Goal: Transaction & Acquisition: Purchase product/service

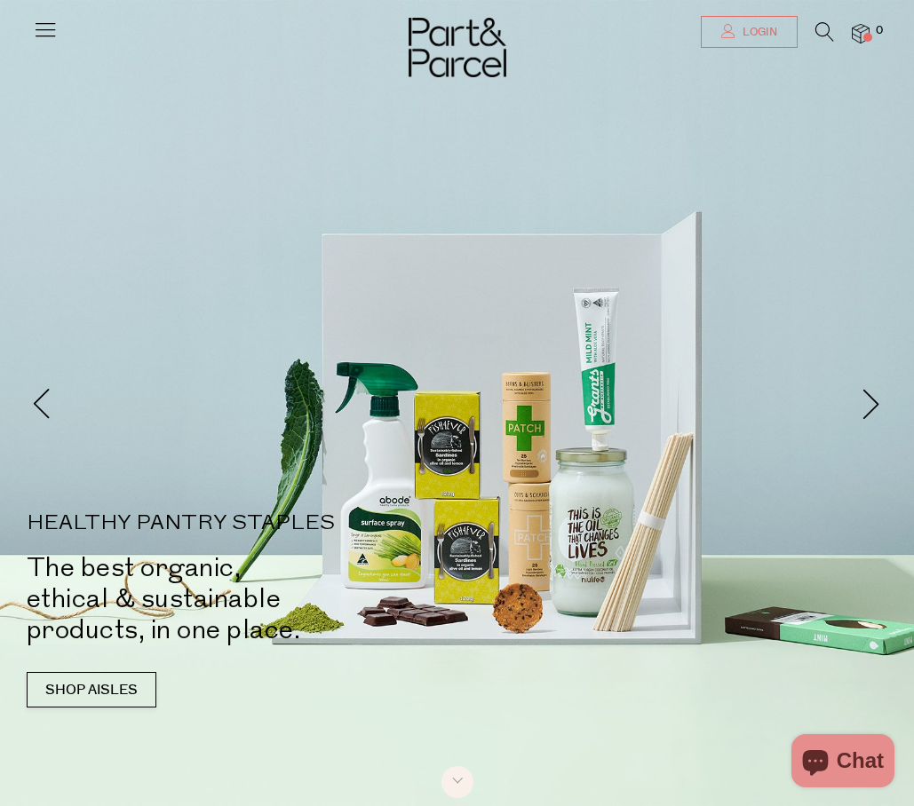
click at [762, 36] on span "Login" at bounding box center [757, 32] width 39 height 15
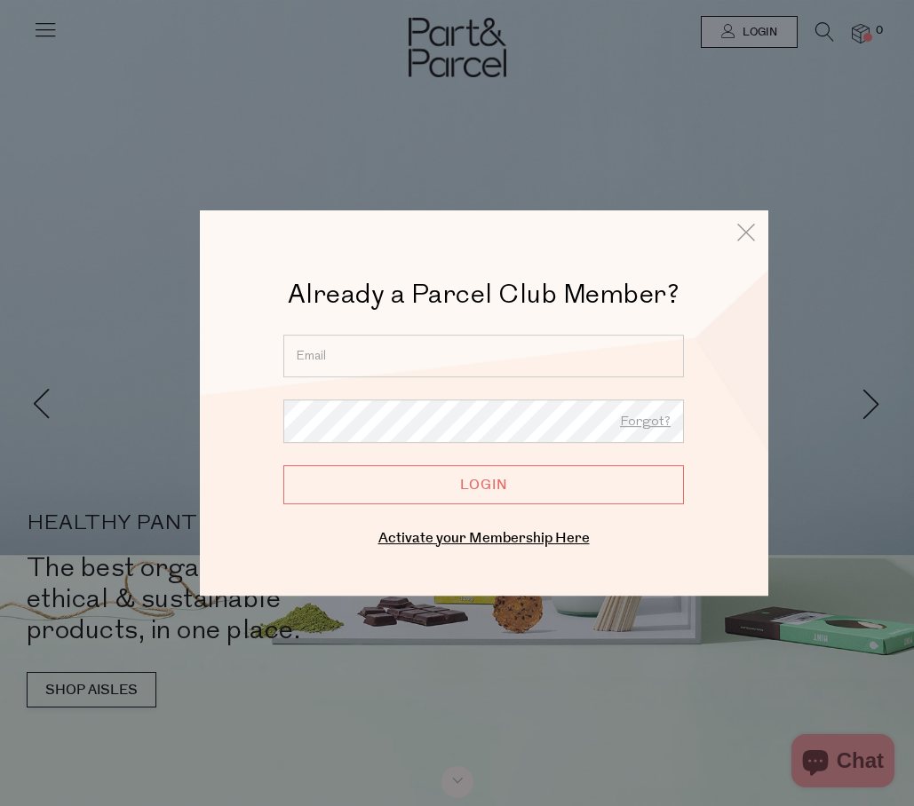
click at [499, 360] on input "email" at bounding box center [483, 356] width 400 height 43
type input "jodie.green.88@hotmail.com"
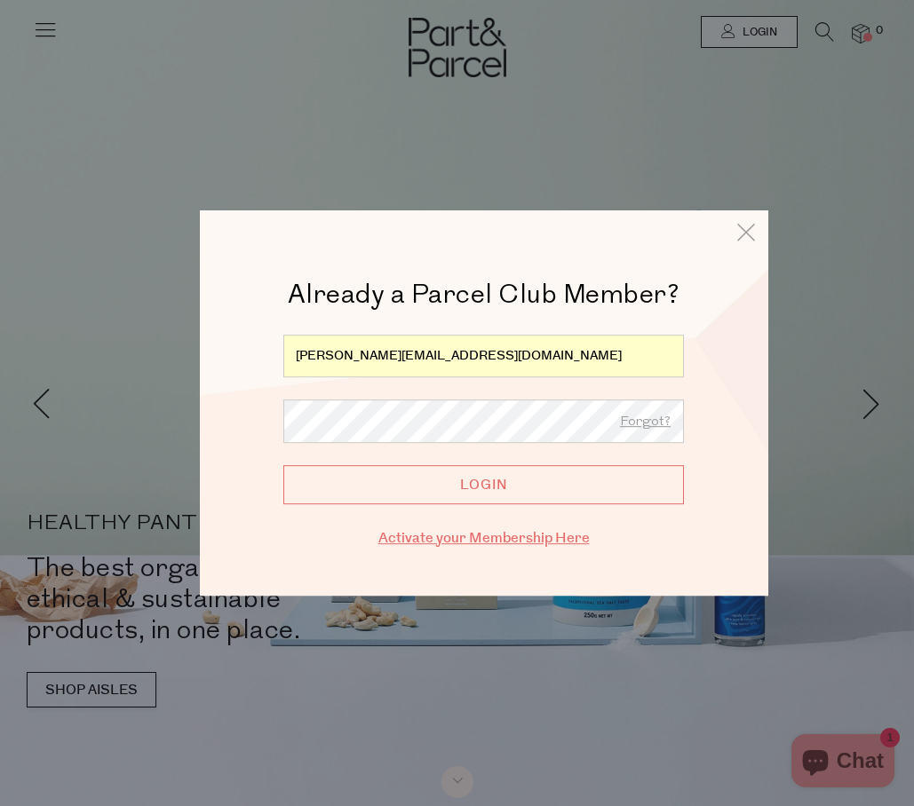
click at [510, 537] on link "Activate your Membership Here" at bounding box center [483, 538] width 211 height 20
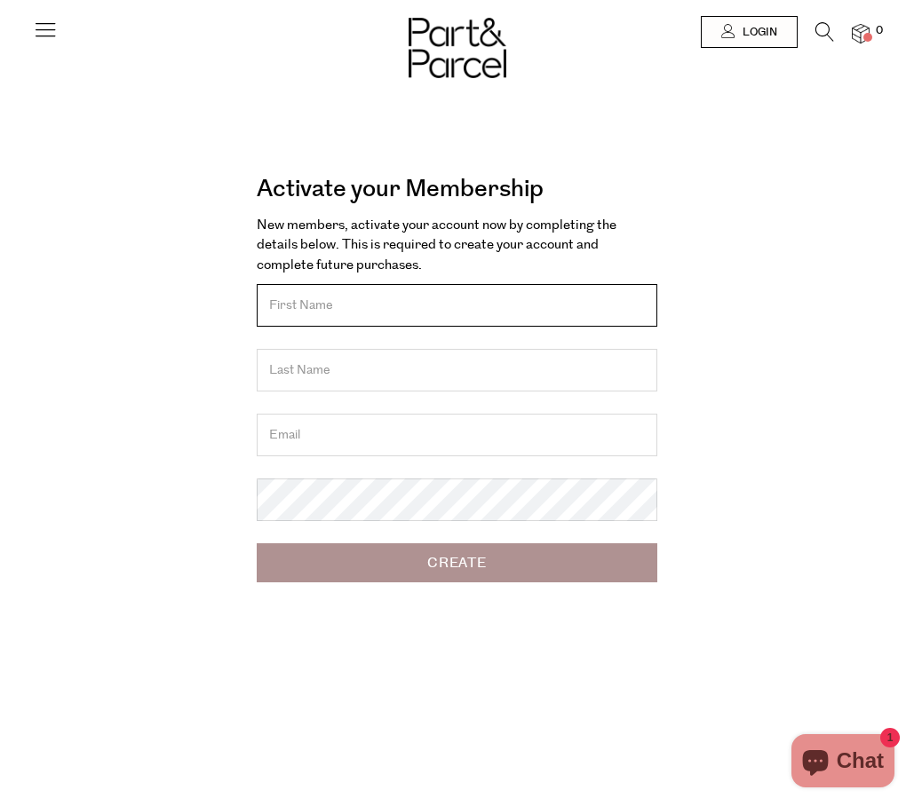
click at [438, 312] on input "text" at bounding box center [457, 305] width 400 height 43
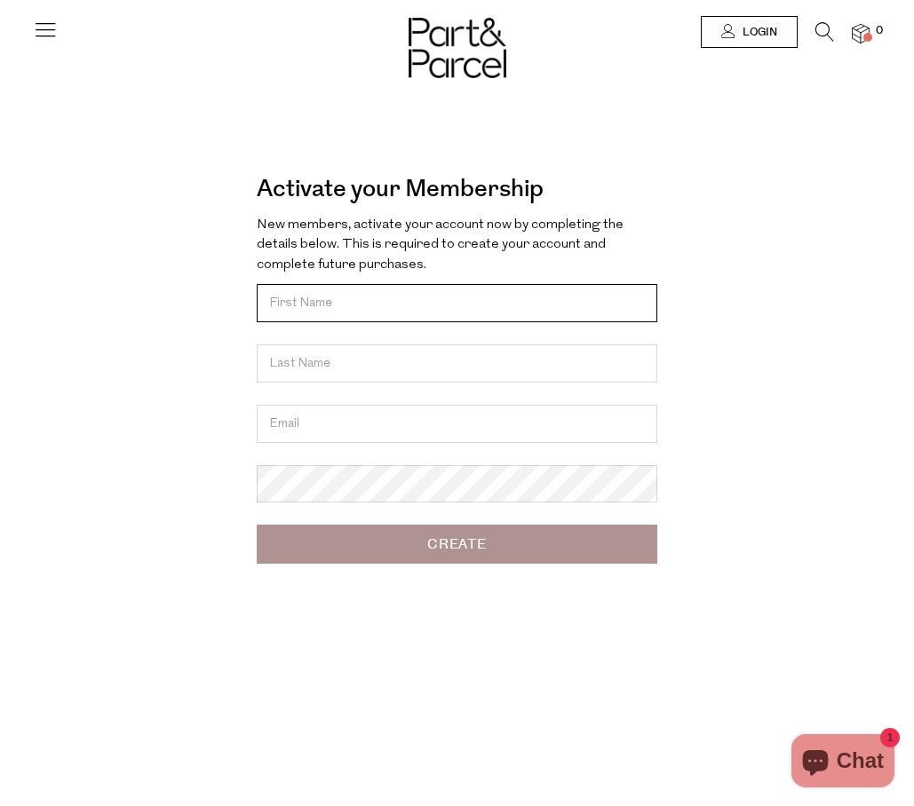
type input "Jodie"
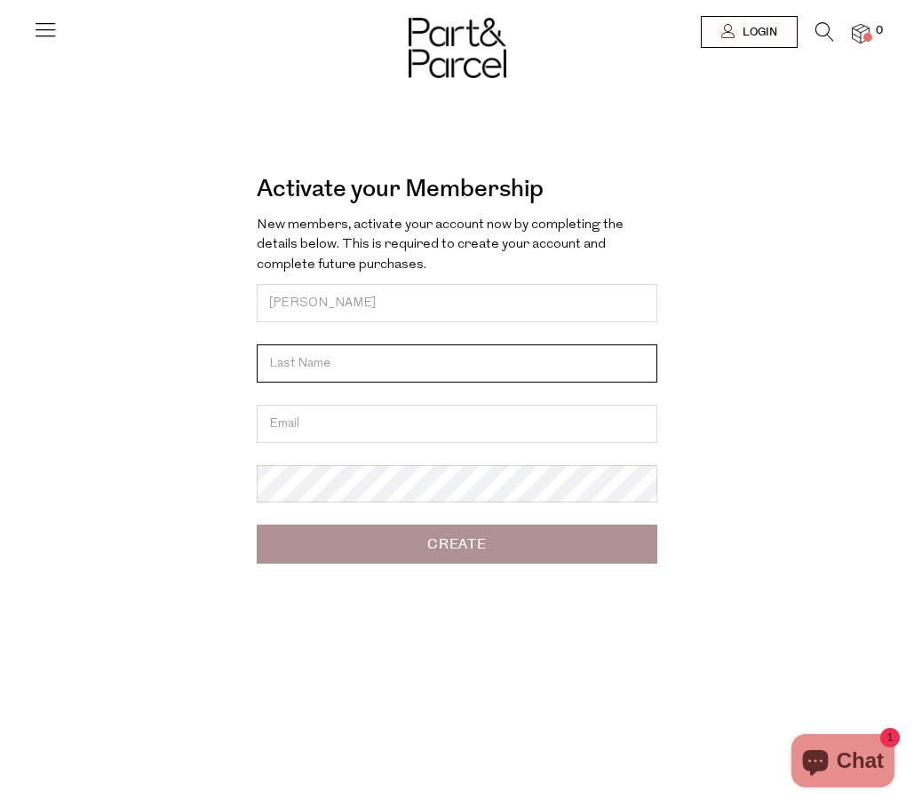
type input "Green"
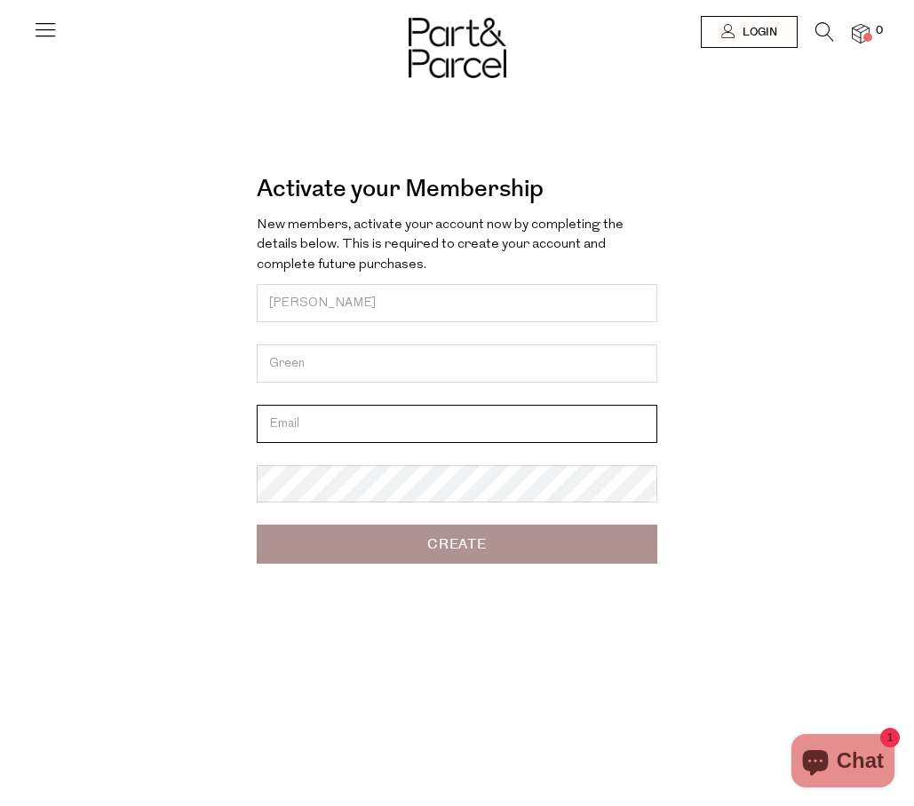
type input "jodie.green.88@hotmail.com"
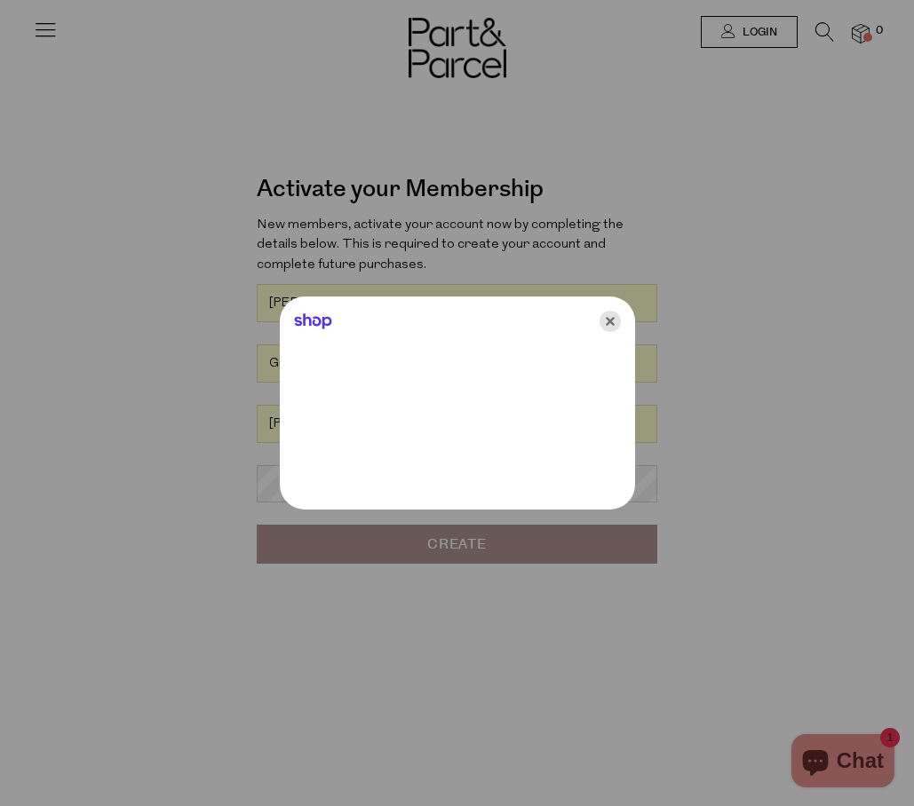
click at [611, 326] on icon "Close" at bounding box center [609, 321] width 21 height 21
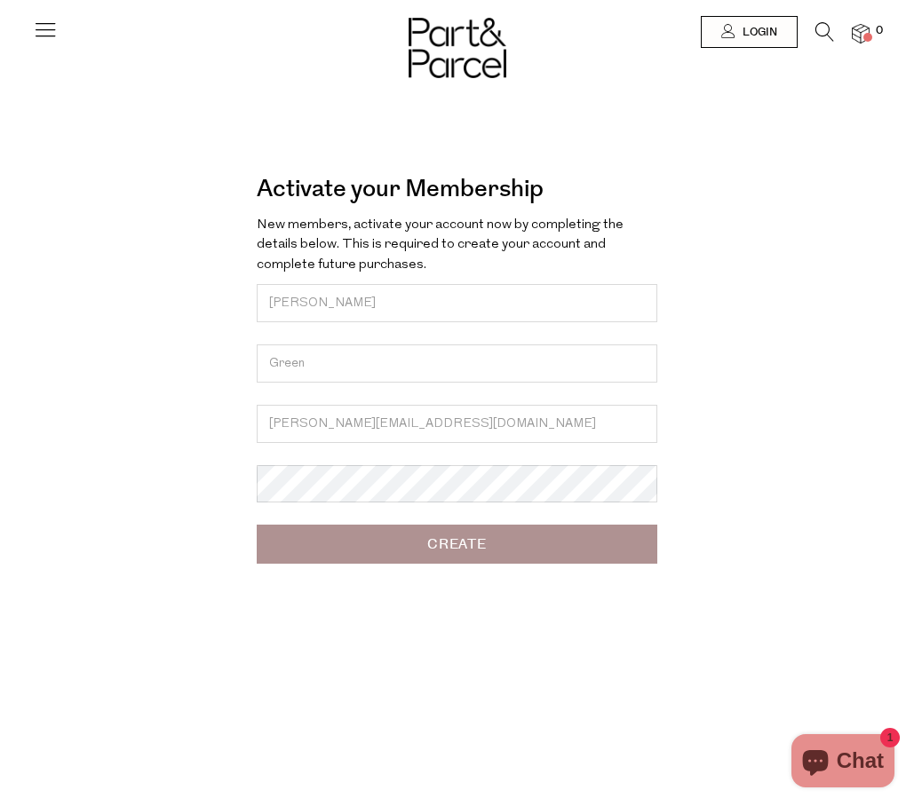
click at [495, 537] on input "Create" at bounding box center [457, 544] width 400 height 39
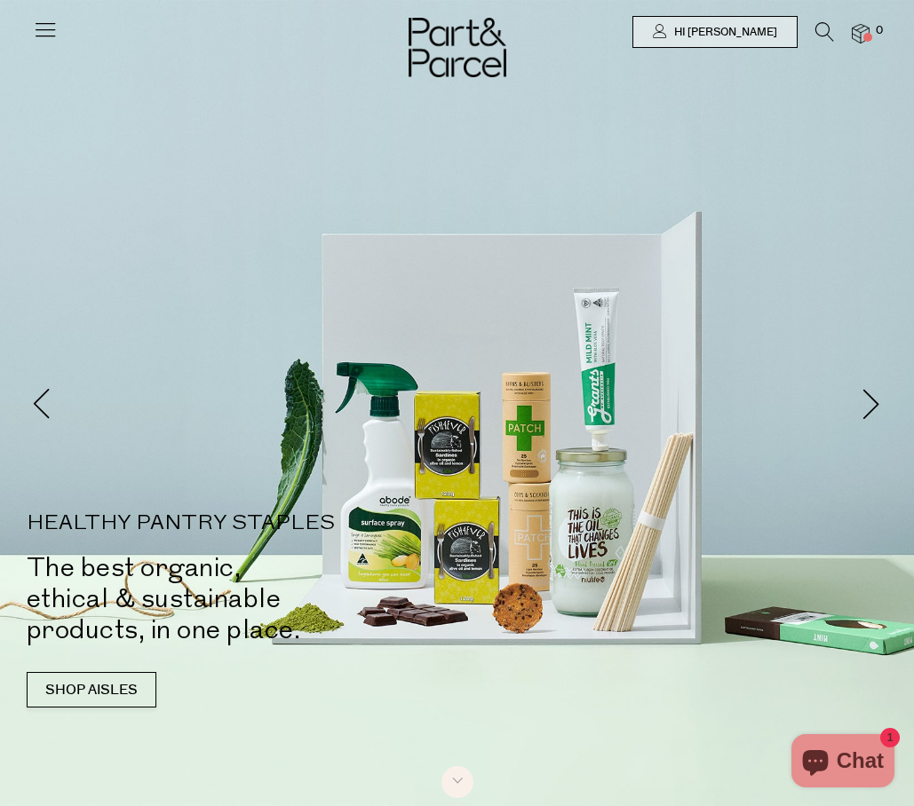
click at [33, 39] on icon at bounding box center [45, 29] width 25 height 25
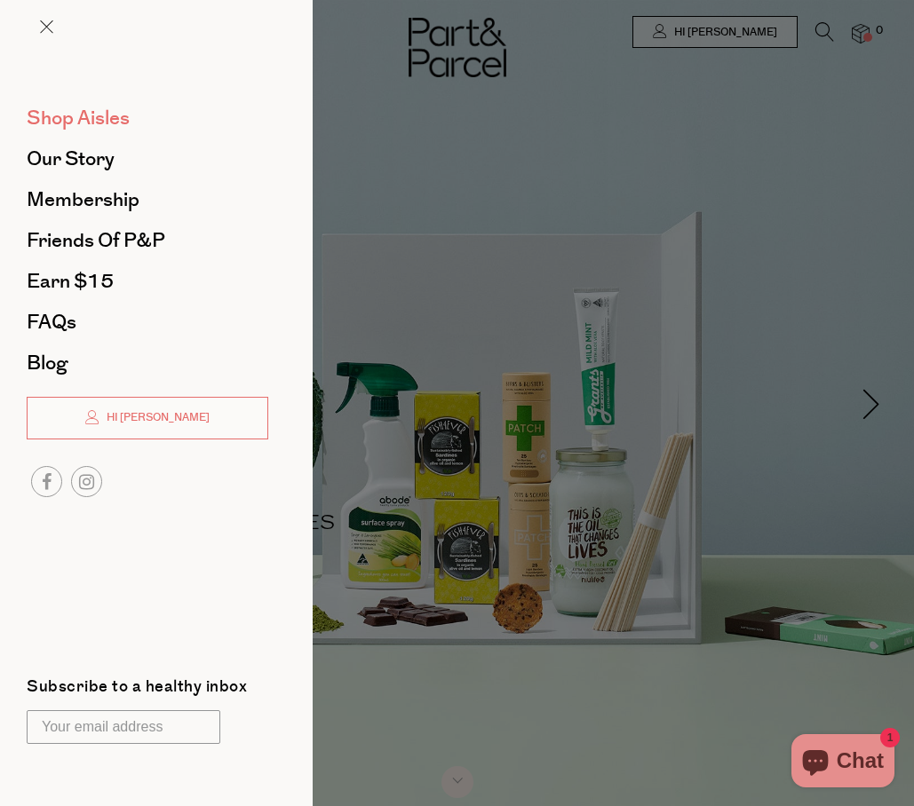
click at [72, 123] on span "Shop Aisles" at bounding box center [78, 118] width 103 height 28
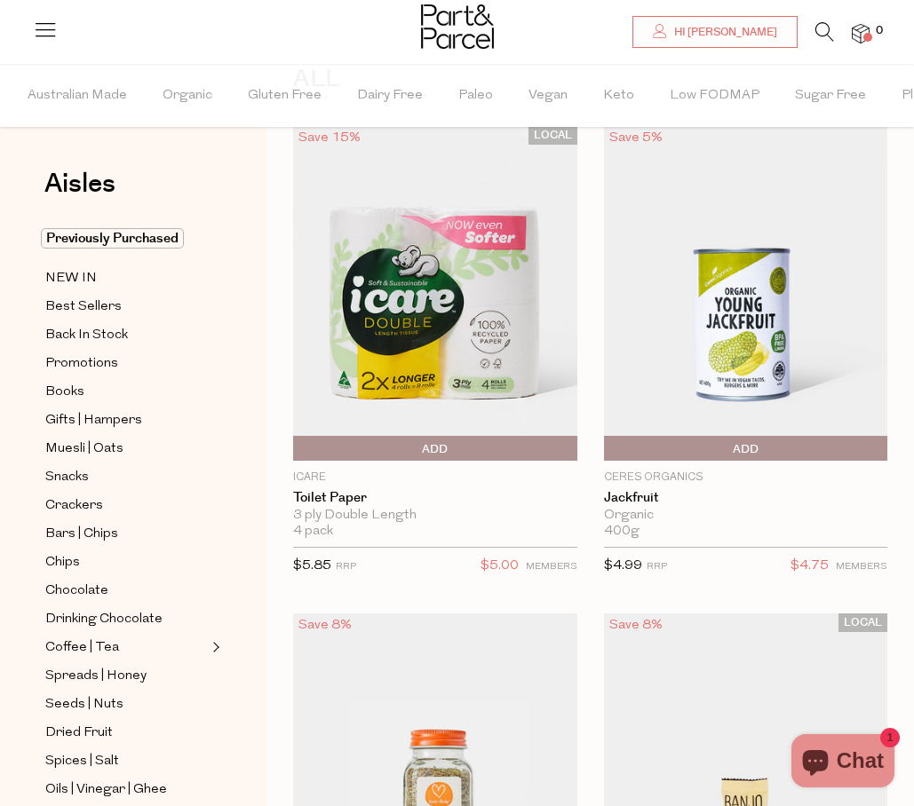
scroll to position [152, 0]
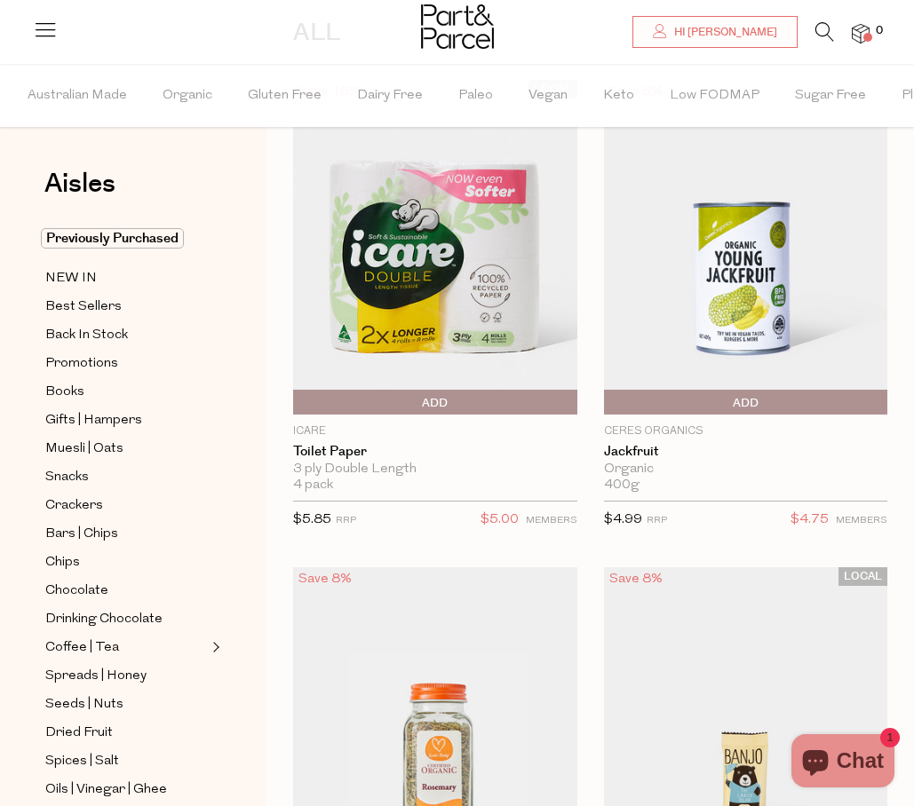
click at [52, 24] on icon at bounding box center [45, 29] width 25 height 25
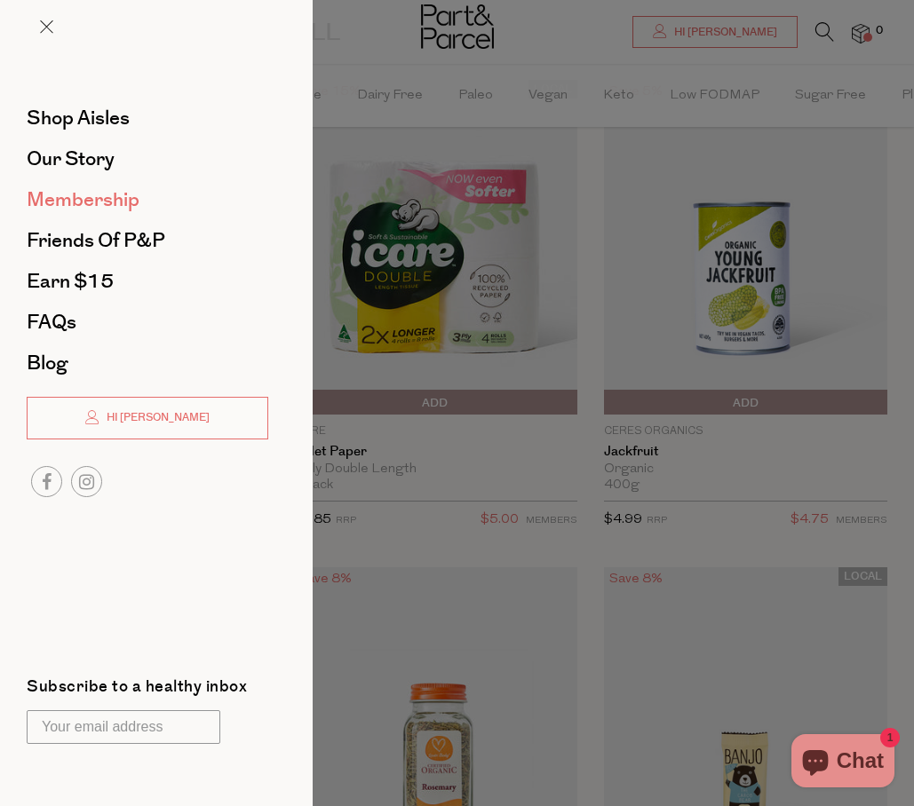
click at [69, 203] on span "Membership" at bounding box center [83, 200] width 113 height 28
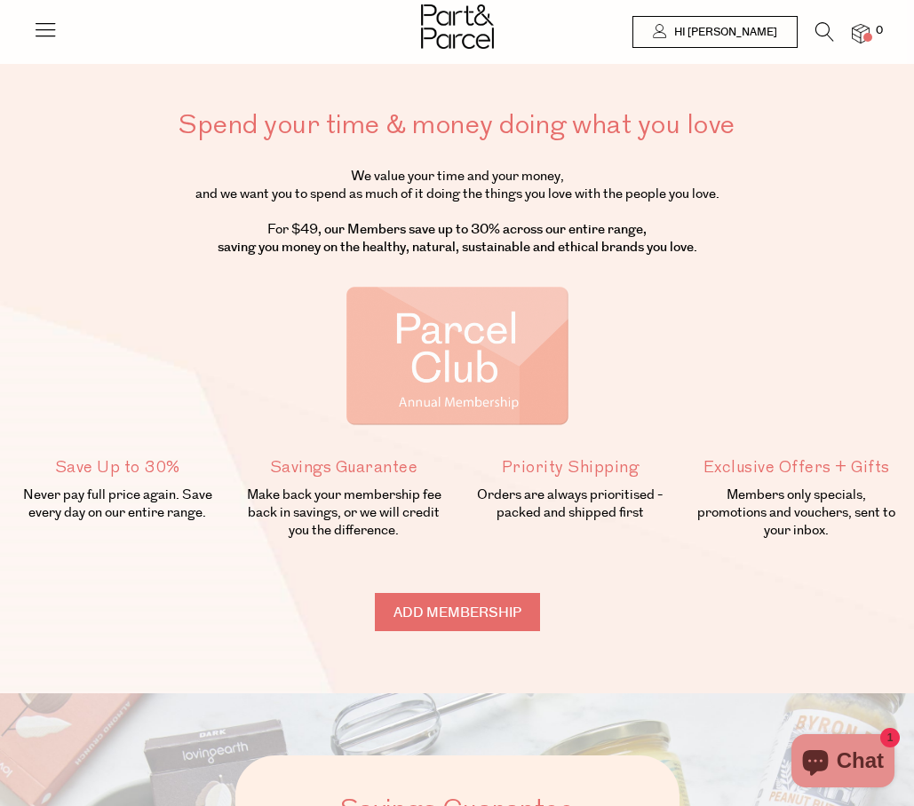
click at [466, 623] on input "Add membership" at bounding box center [457, 612] width 165 height 38
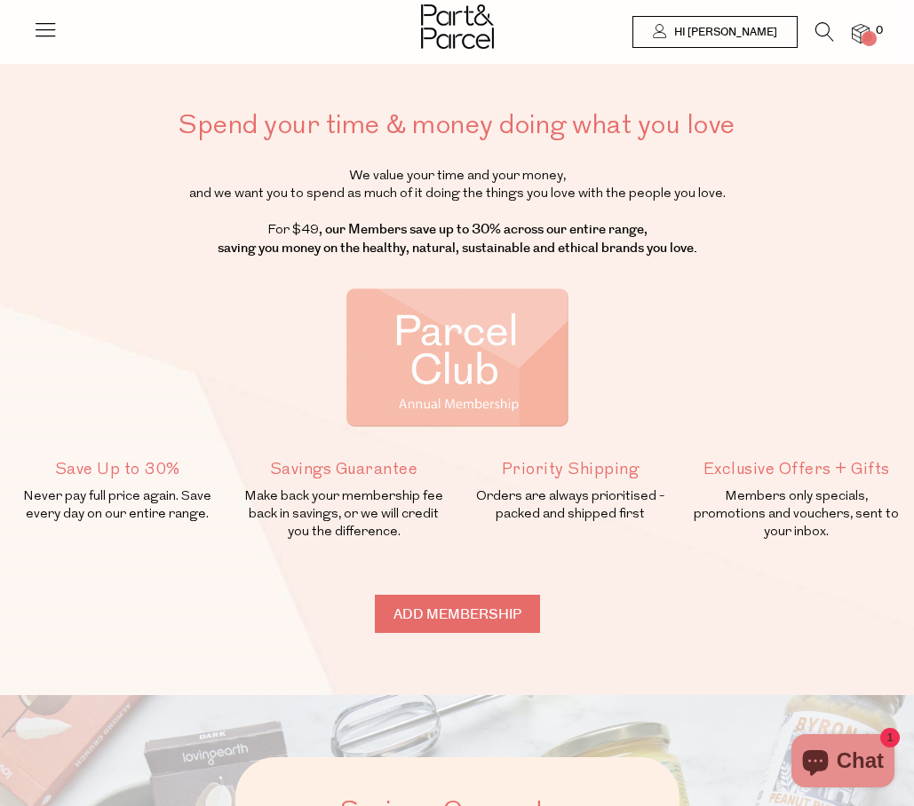
type input "ADDED"
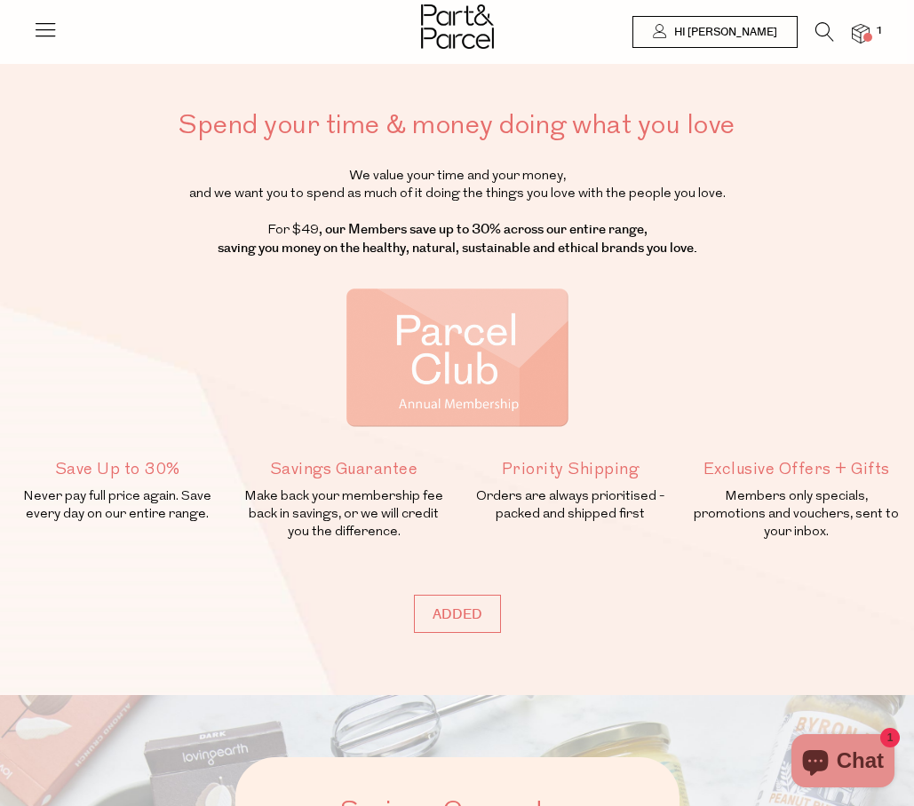
click at [52, 32] on icon at bounding box center [45, 29] width 25 height 25
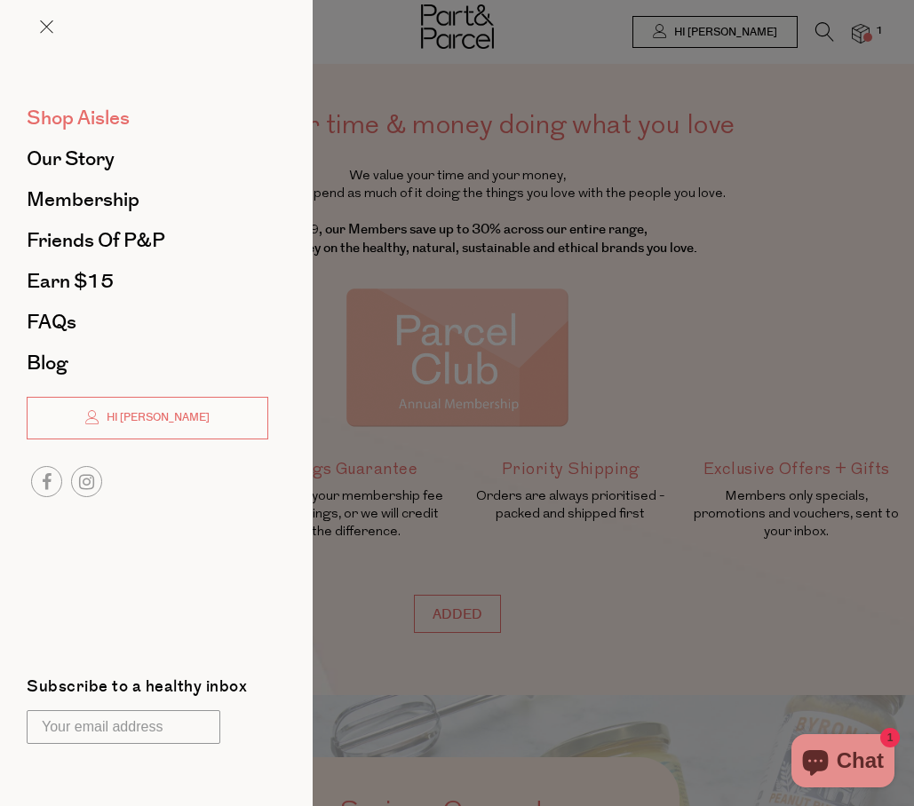
click at [89, 119] on span "Shop Aisles" at bounding box center [78, 118] width 103 height 28
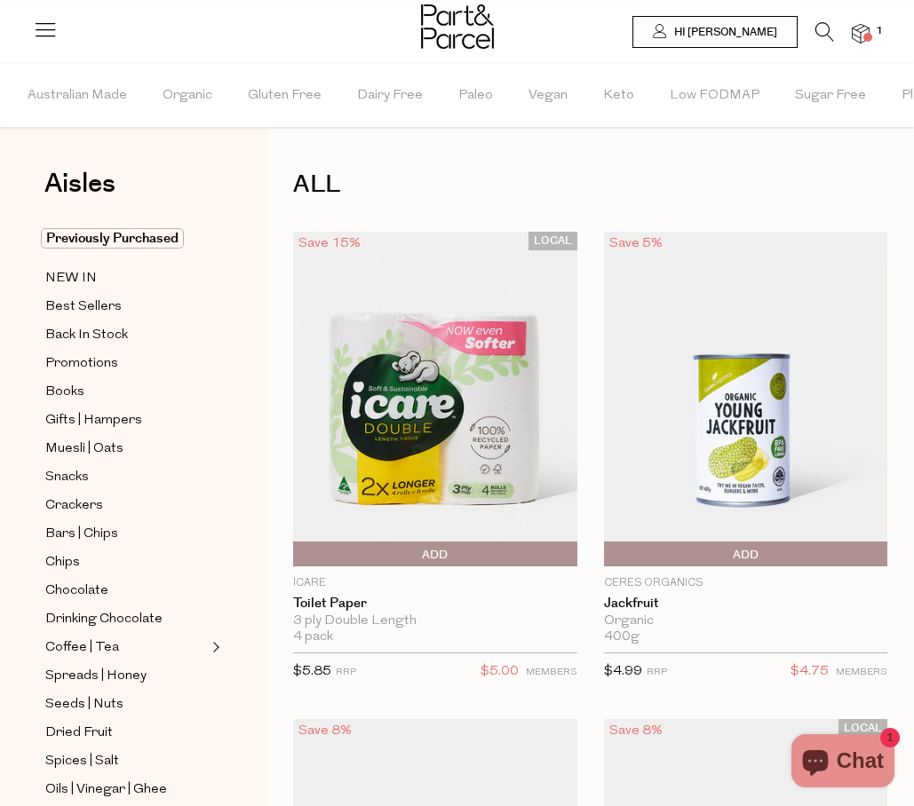
click at [821, 38] on icon at bounding box center [824, 32] width 19 height 20
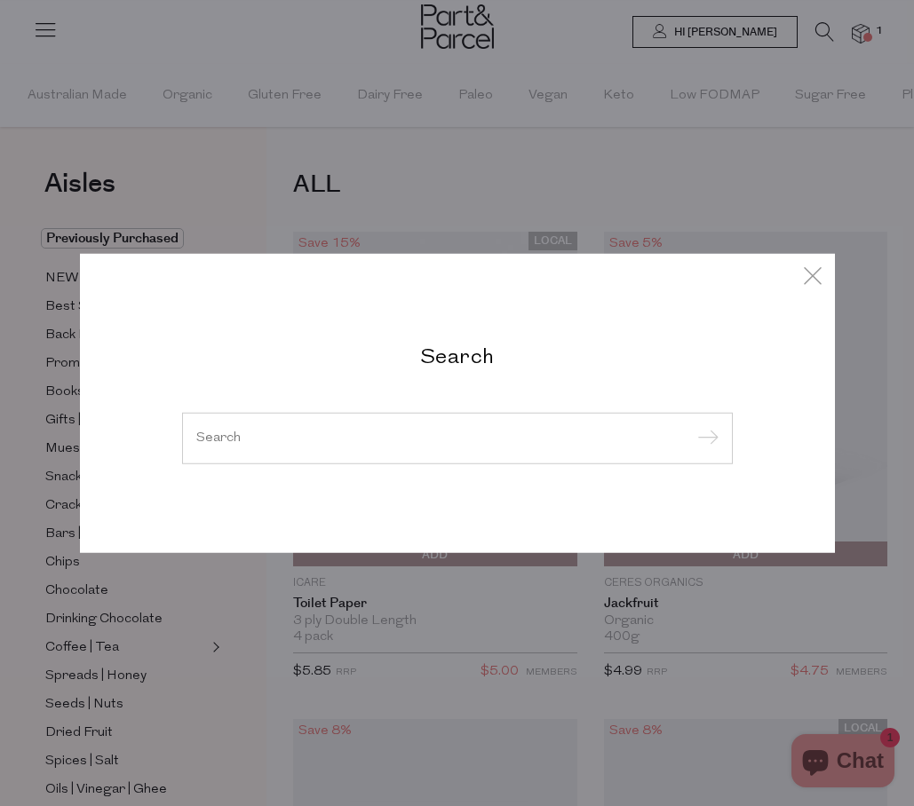
click at [369, 443] on input "search" at bounding box center [457, 438] width 522 height 13
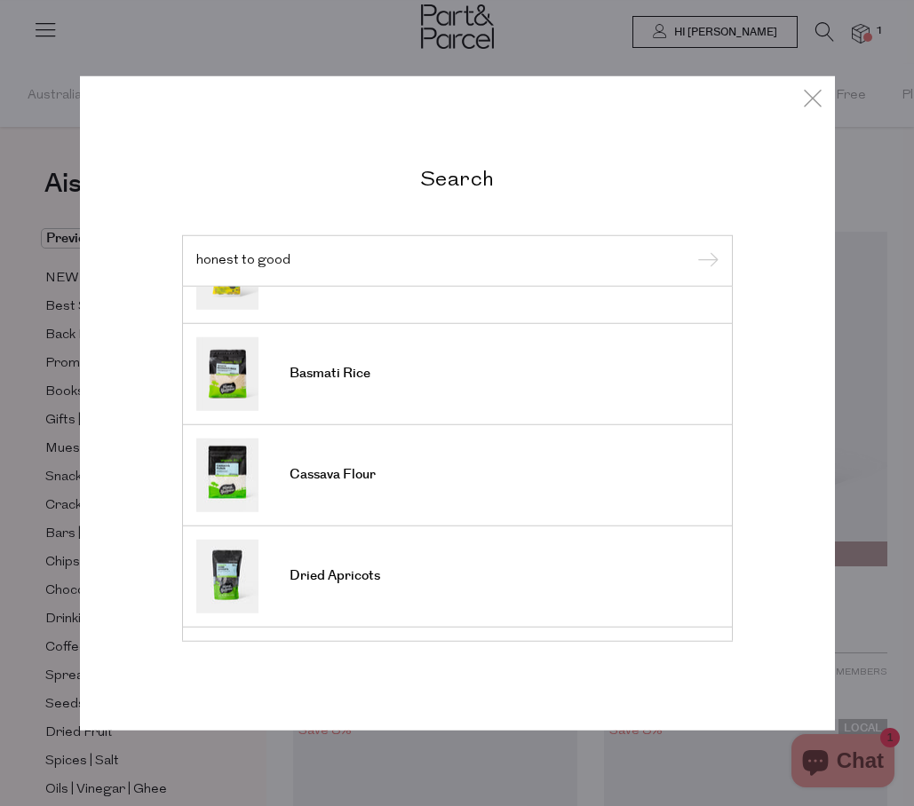
scroll to position [476, 0]
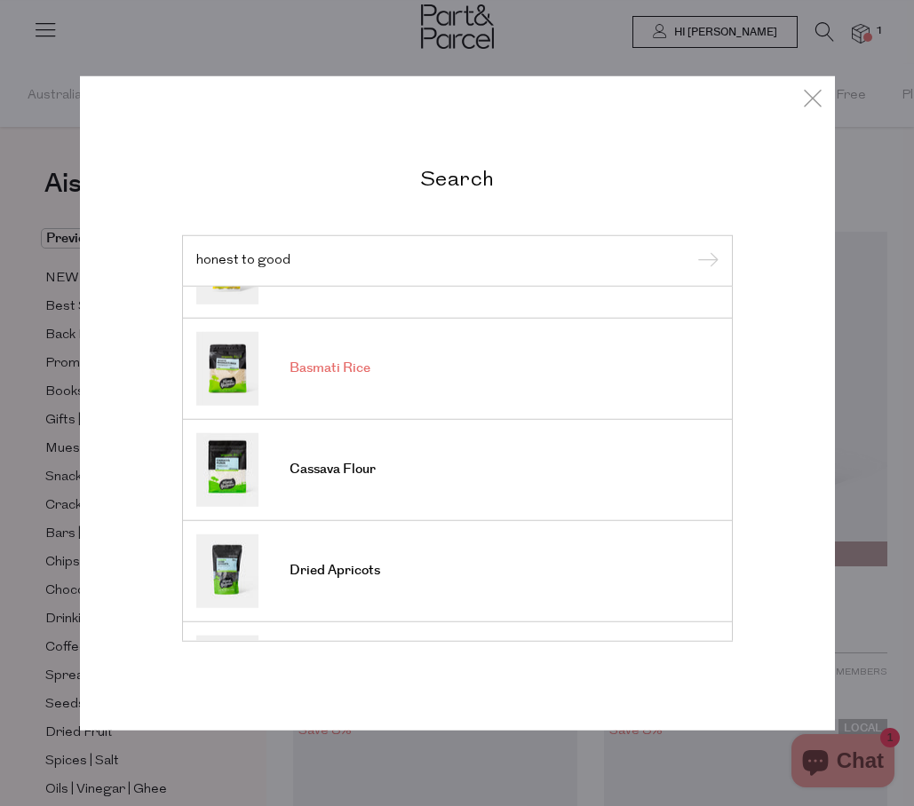
type input "honest to good"
click at [353, 368] on span "Basmati Rice" at bounding box center [329, 369] width 81 height 18
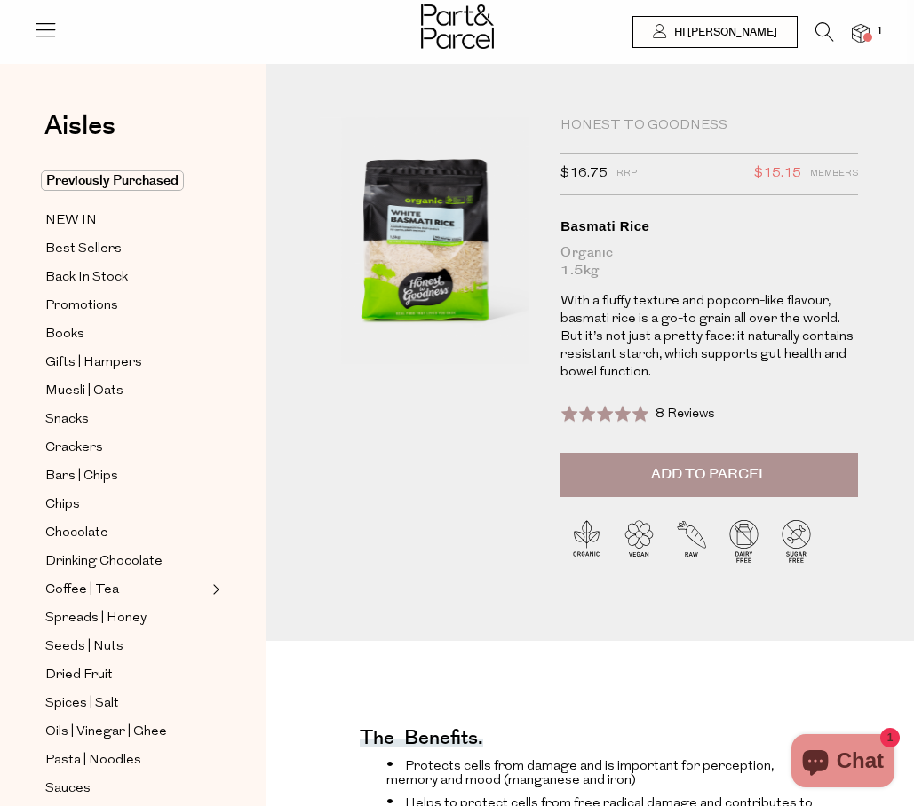
click at [714, 473] on span "Add to Parcel" at bounding box center [709, 474] width 116 height 20
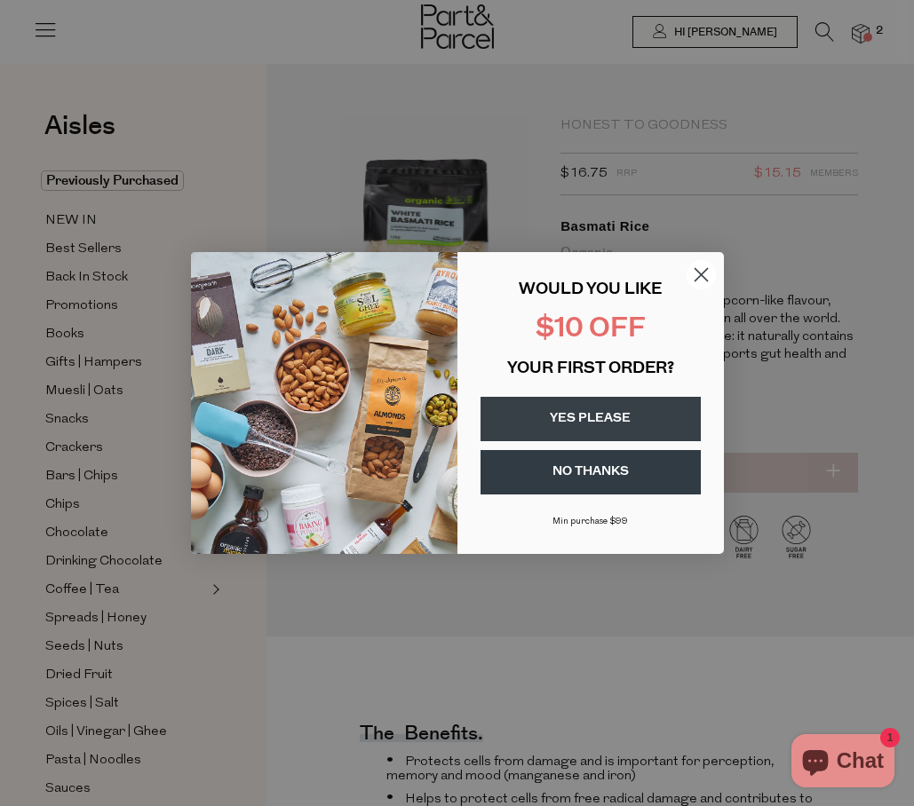
click at [618, 420] on button "YES PLEASE" at bounding box center [590, 419] width 220 height 44
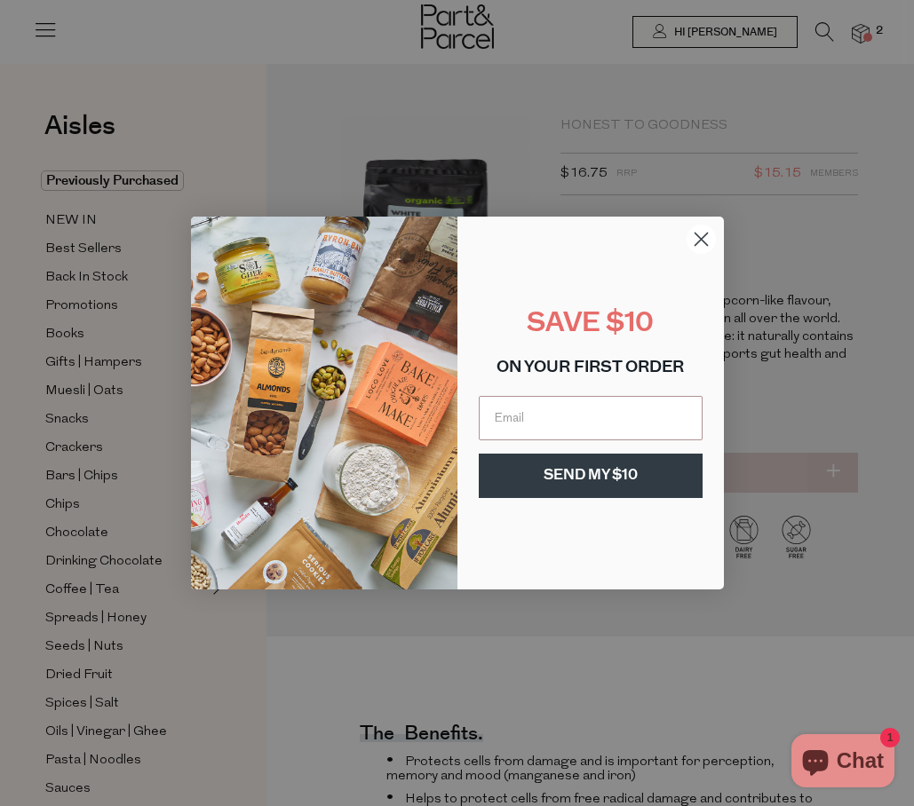
click at [618, 420] on input "Email" at bounding box center [591, 418] width 224 height 44
type input "[PERSON_NAME][EMAIL_ADDRESS][DOMAIN_NAME]"
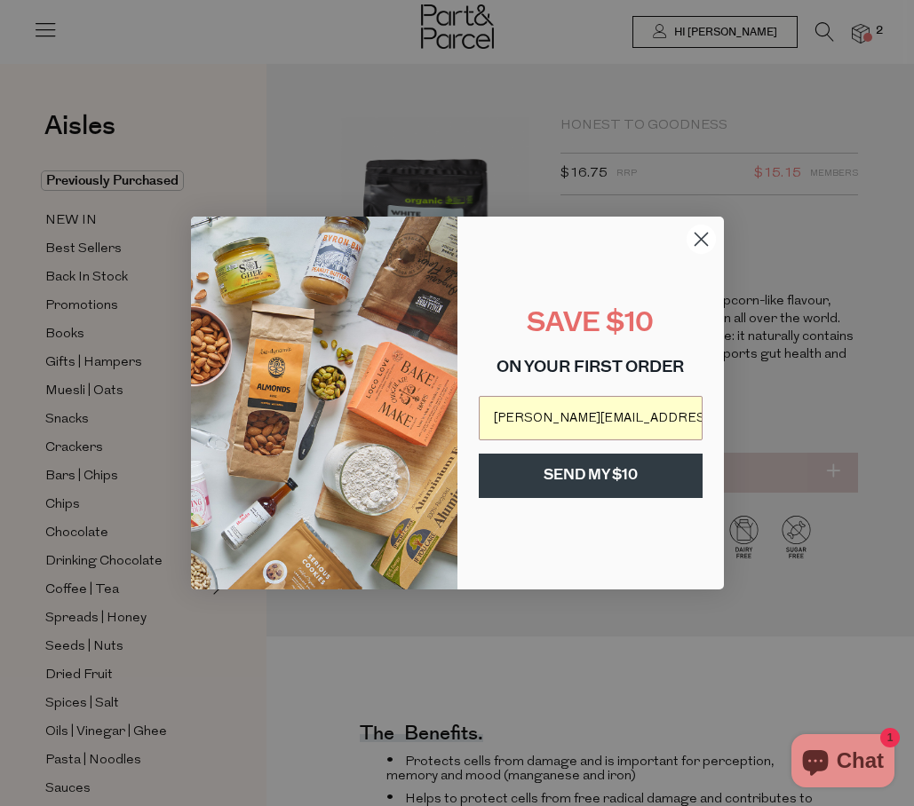
click at [579, 480] on button "SEND MY $10" at bounding box center [591, 476] width 224 height 44
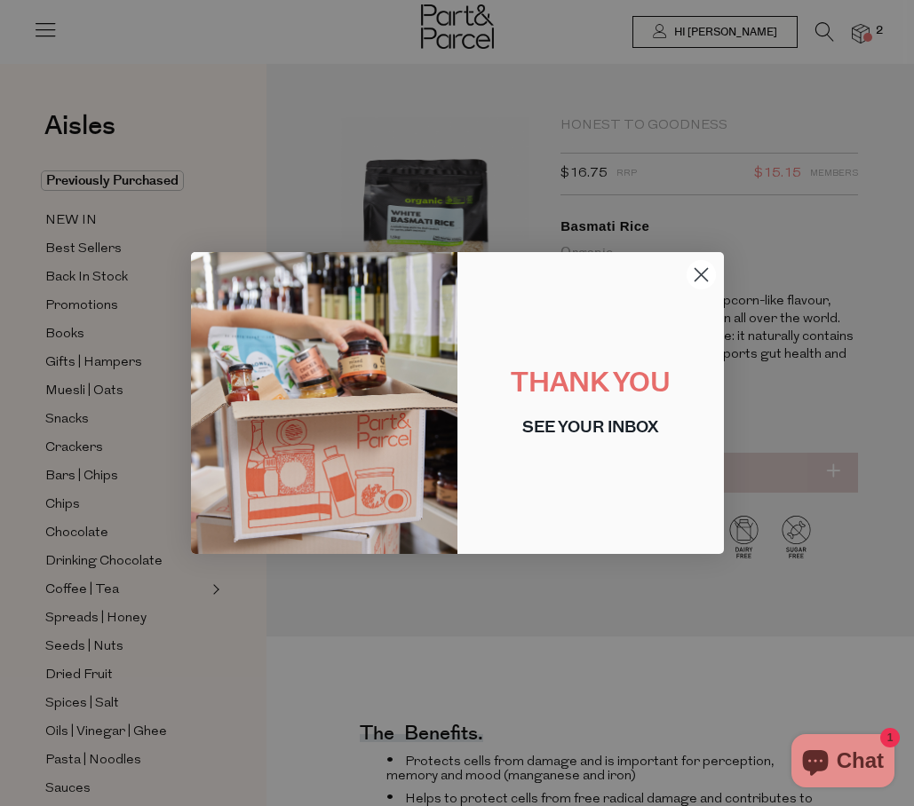
click at [704, 273] on circle "Close dialog" at bounding box center [699, 274] width 29 height 29
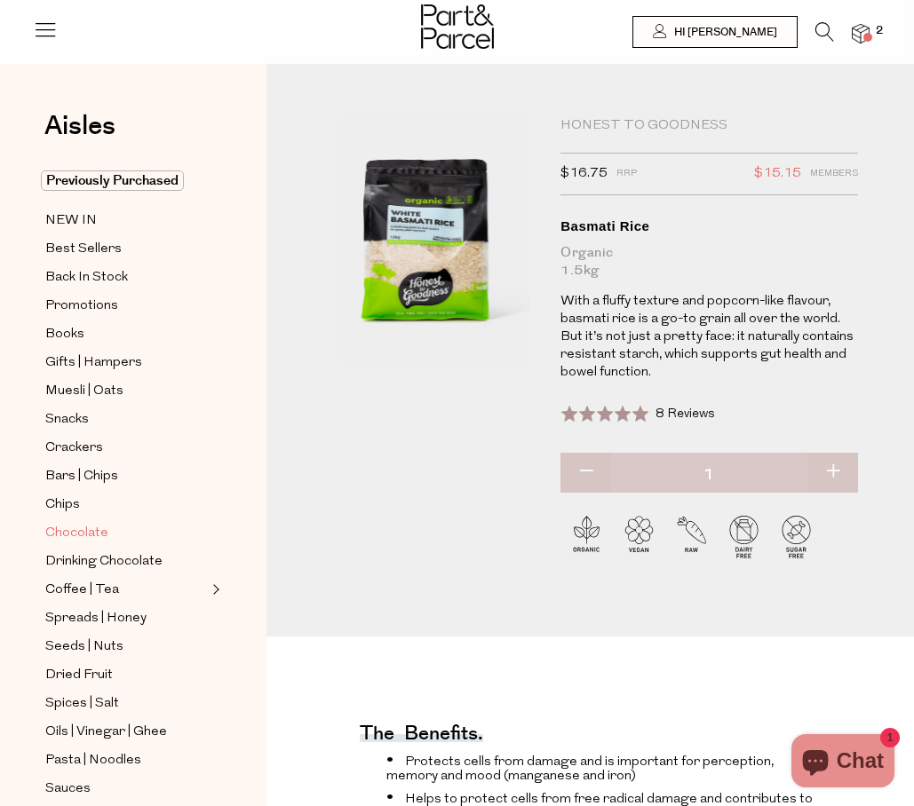
click at [69, 533] on span "Chocolate" at bounding box center [76, 533] width 63 height 21
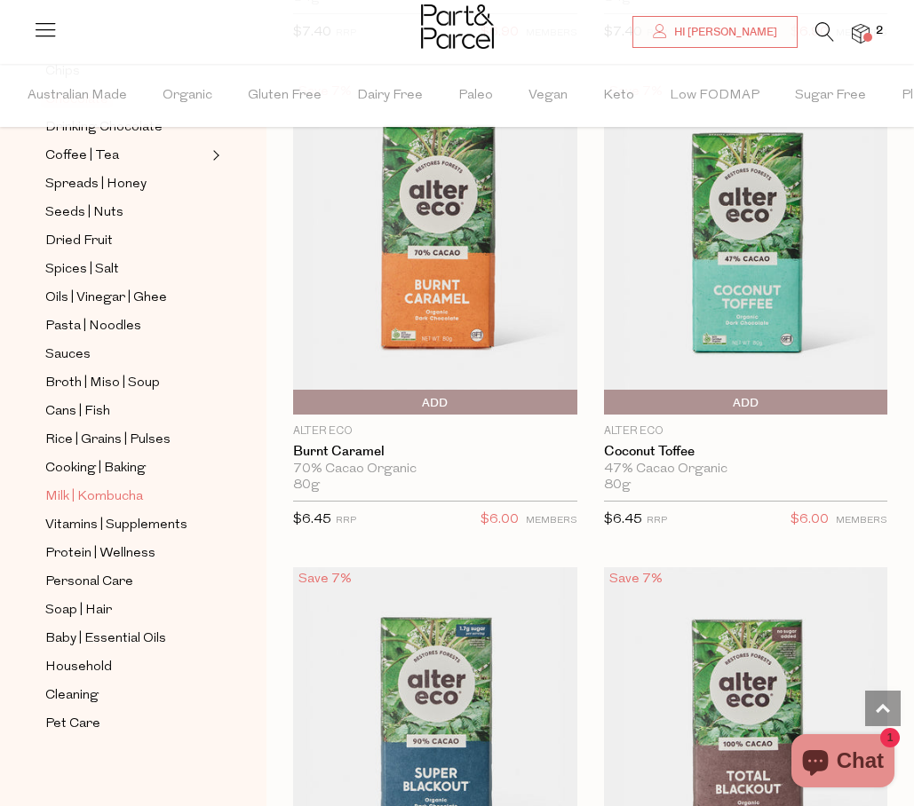
scroll to position [495, 0]
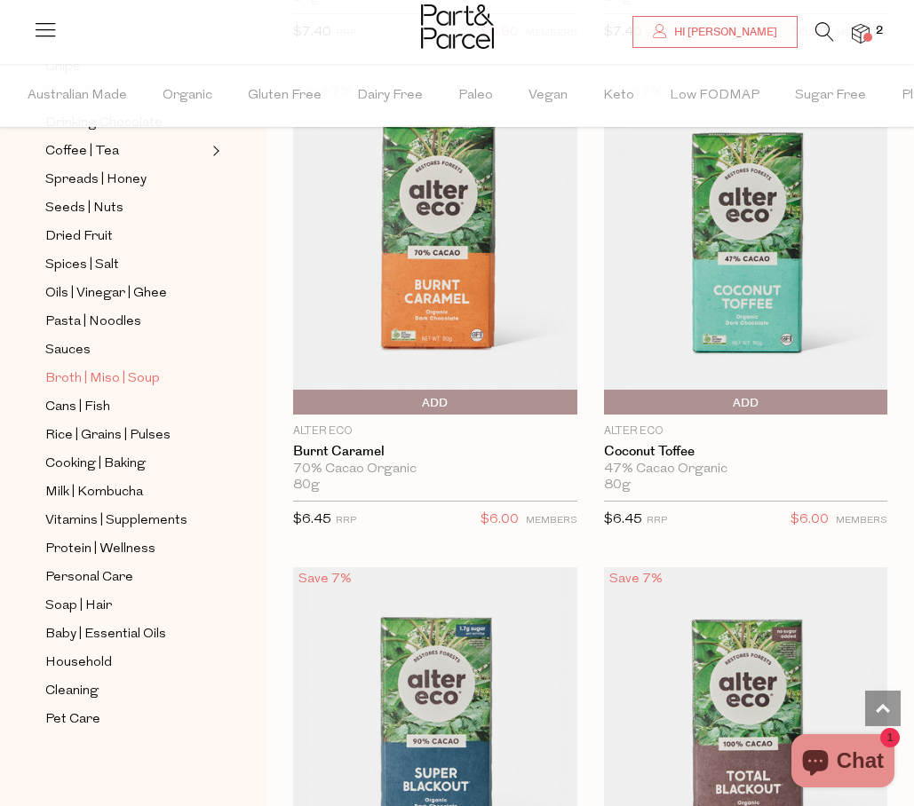
click at [123, 383] on span "Broth | Miso | Soup" at bounding box center [102, 378] width 115 height 21
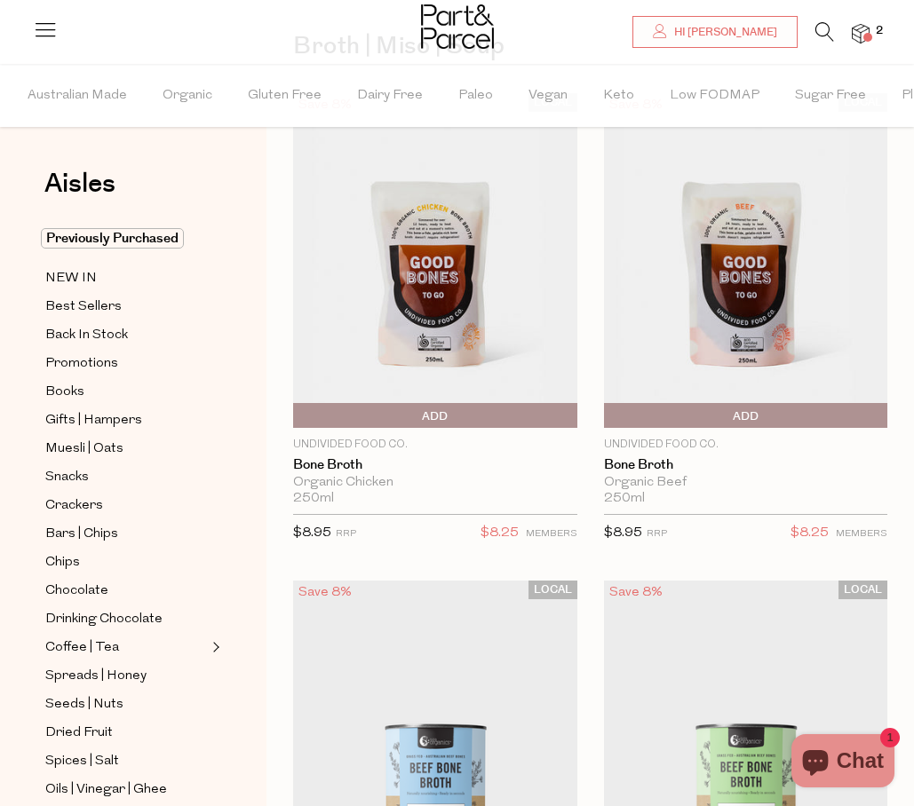
scroll to position [156, 0]
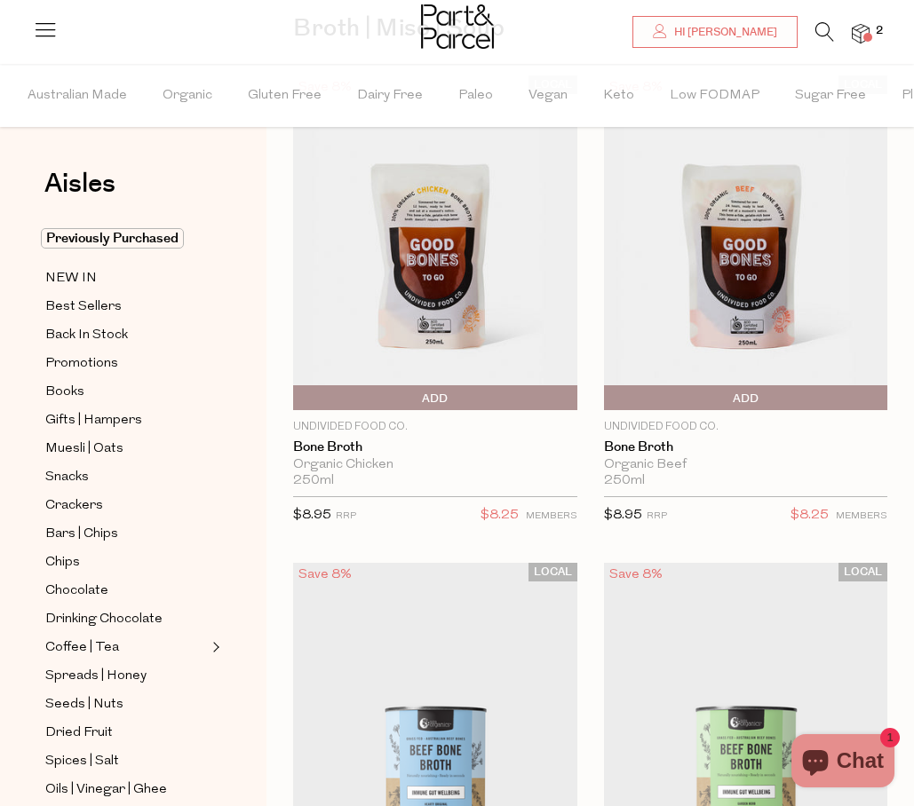
click at [762, 404] on span "Add To Parcel" at bounding box center [745, 398] width 275 height 27
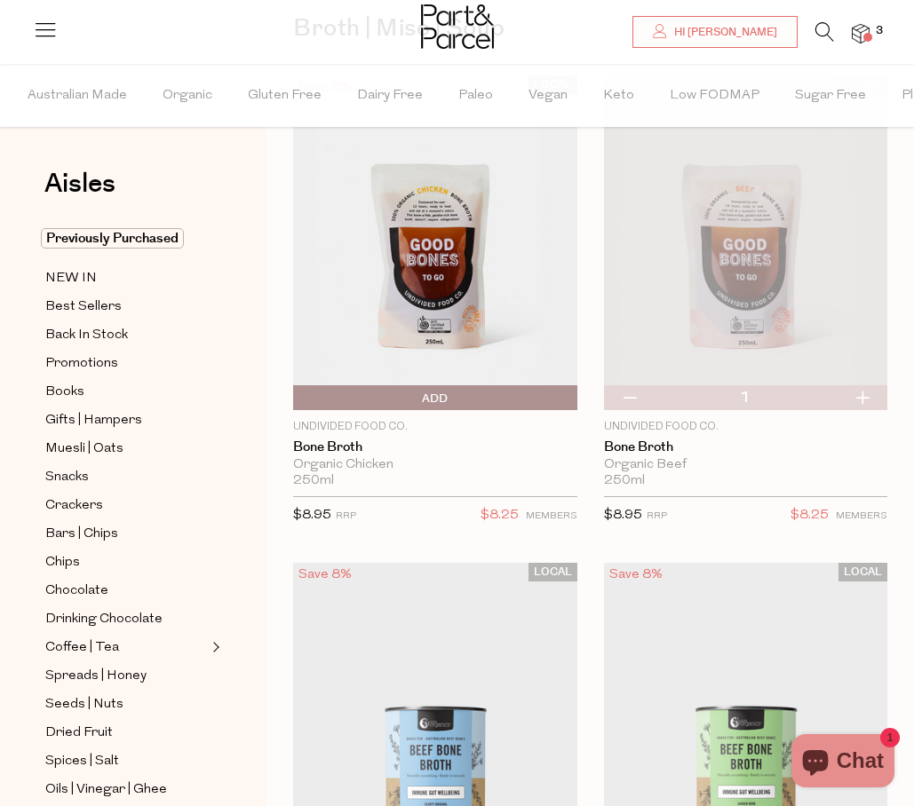
click at [753, 241] on img at bounding box center [746, 242] width 284 height 335
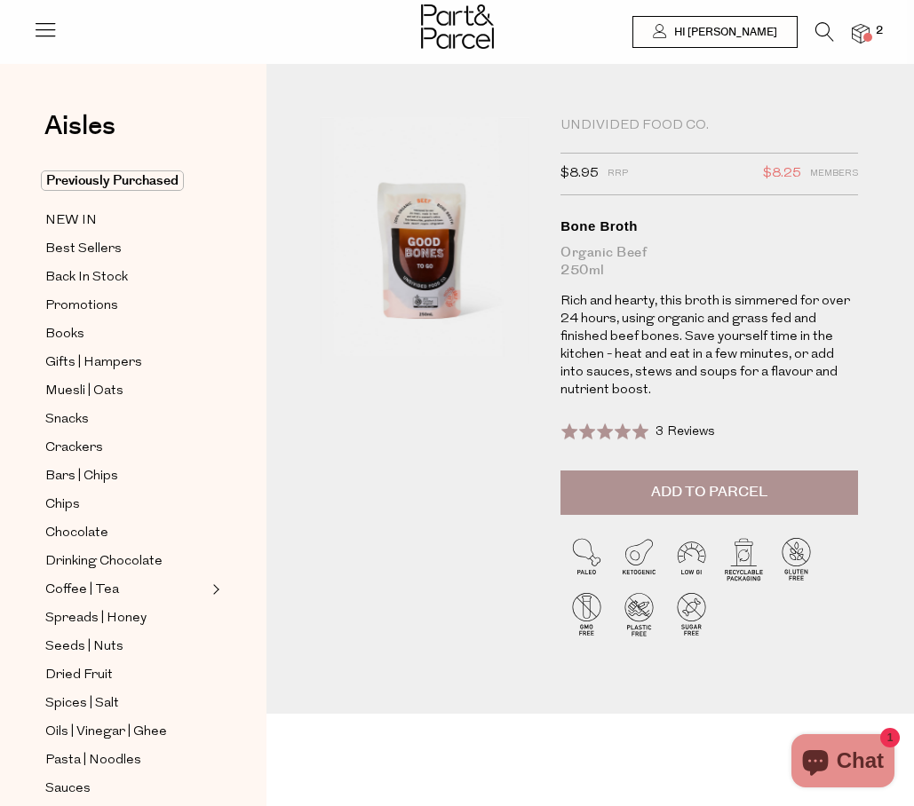
click at [868, 32] on img at bounding box center [861, 34] width 18 height 20
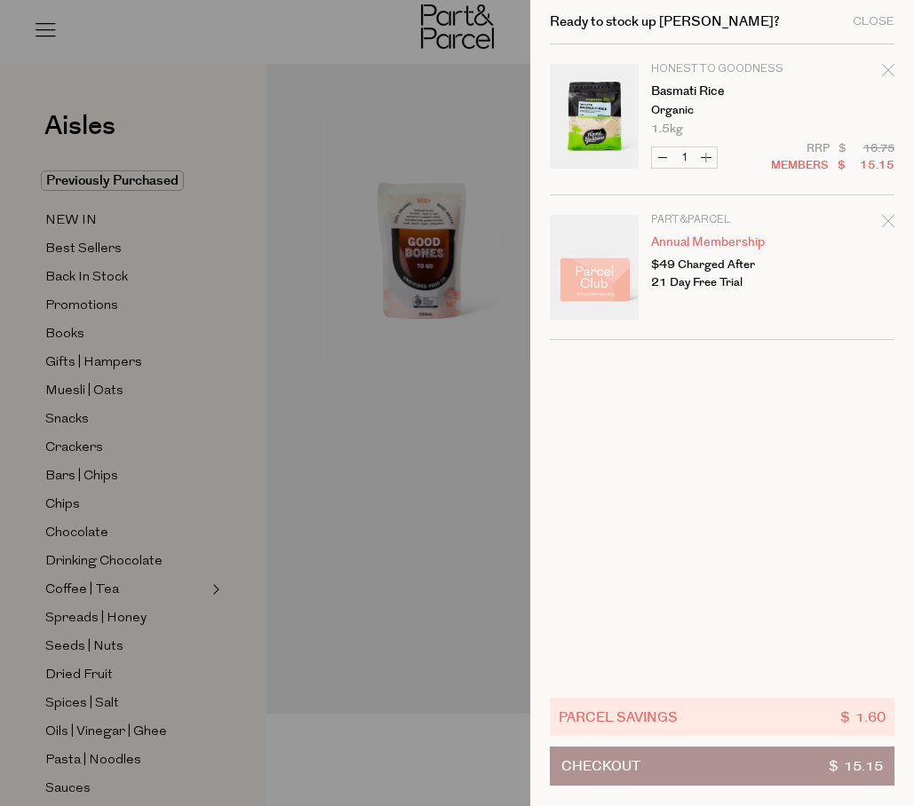
click at [413, 291] on div at bounding box center [457, 403] width 914 height 806
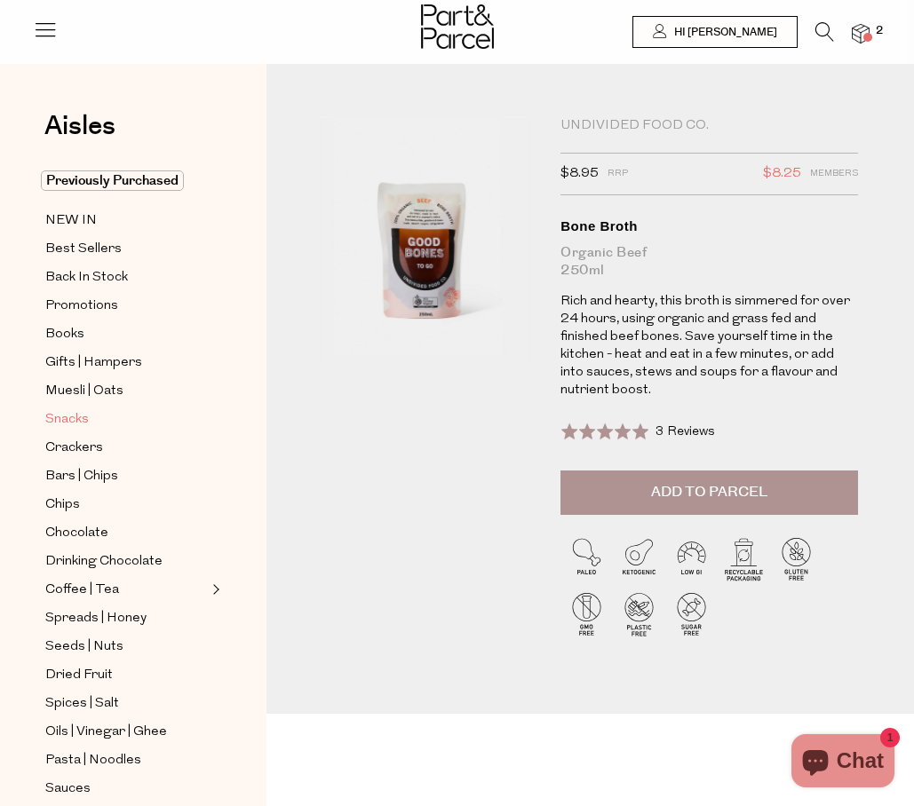
click at [75, 425] on span "Snacks" at bounding box center [67, 419] width 44 height 21
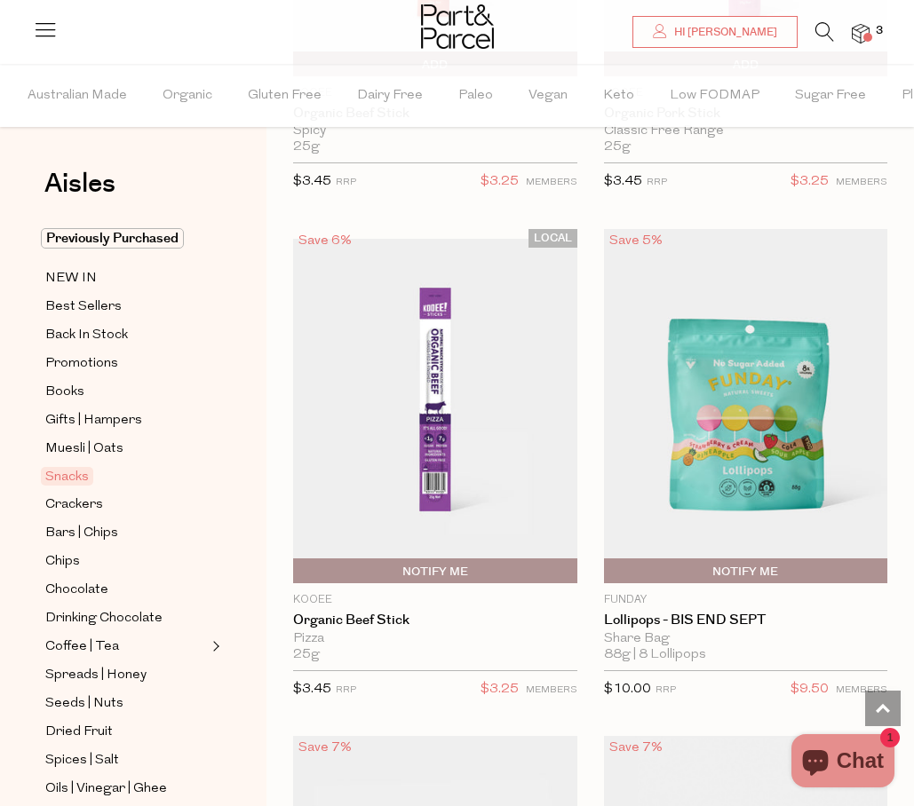
scroll to position [2441, 0]
click at [297, 567] on span "Notify Me" at bounding box center [297, 571] width 0 height 27
type input "Notify when available"
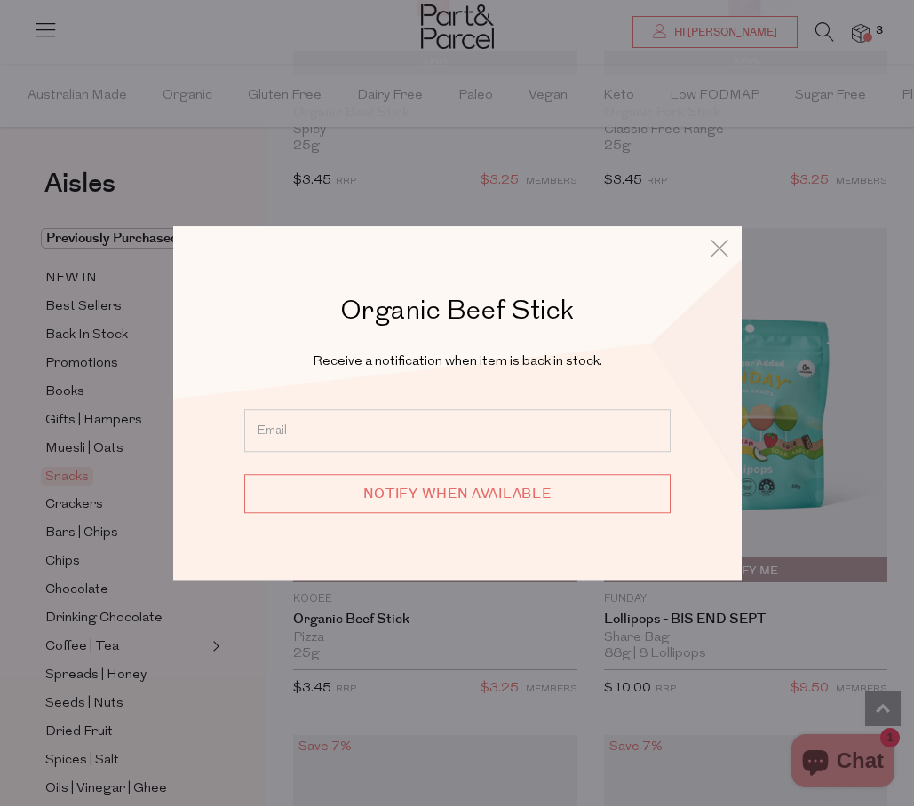
click at [503, 440] on input "email" at bounding box center [457, 430] width 426 height 43
type input "[PERSON_NAME][EMAIL_ADDRESS][DOMAIN_NAME]"
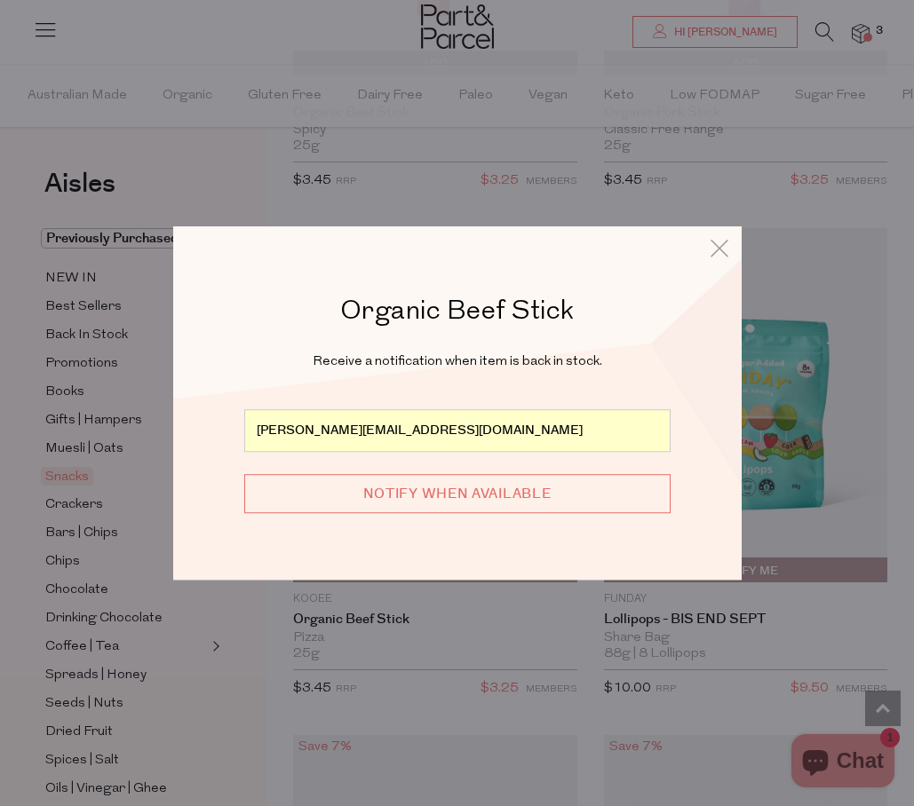
click at [429, 495] on input "Notify when available" at bounding box center [457, 493] width 426 height 39
type input "We will be in touch"
click at [717, 251] on icon at bounding box center [719, 248] width 27 height 26
